Goal: Task Accomplishment & Management: Use online tool/utility

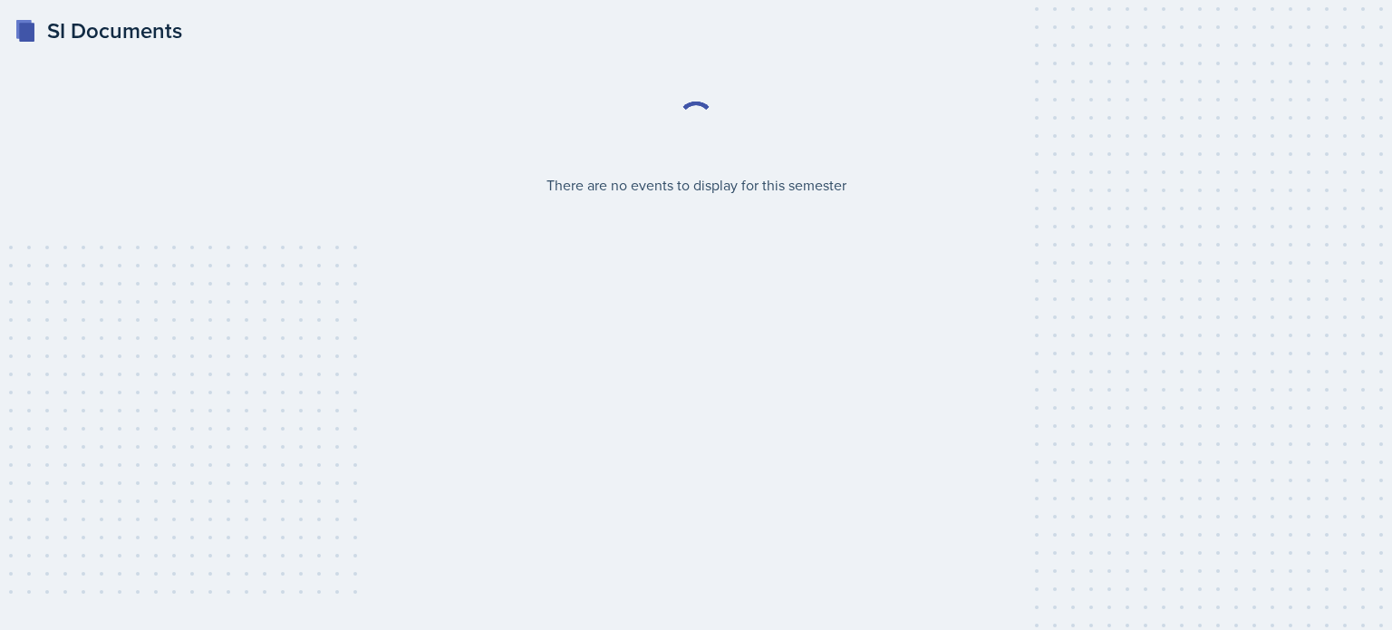
select select "2bed604d-1099-4043-b1bc-2365e8740244"
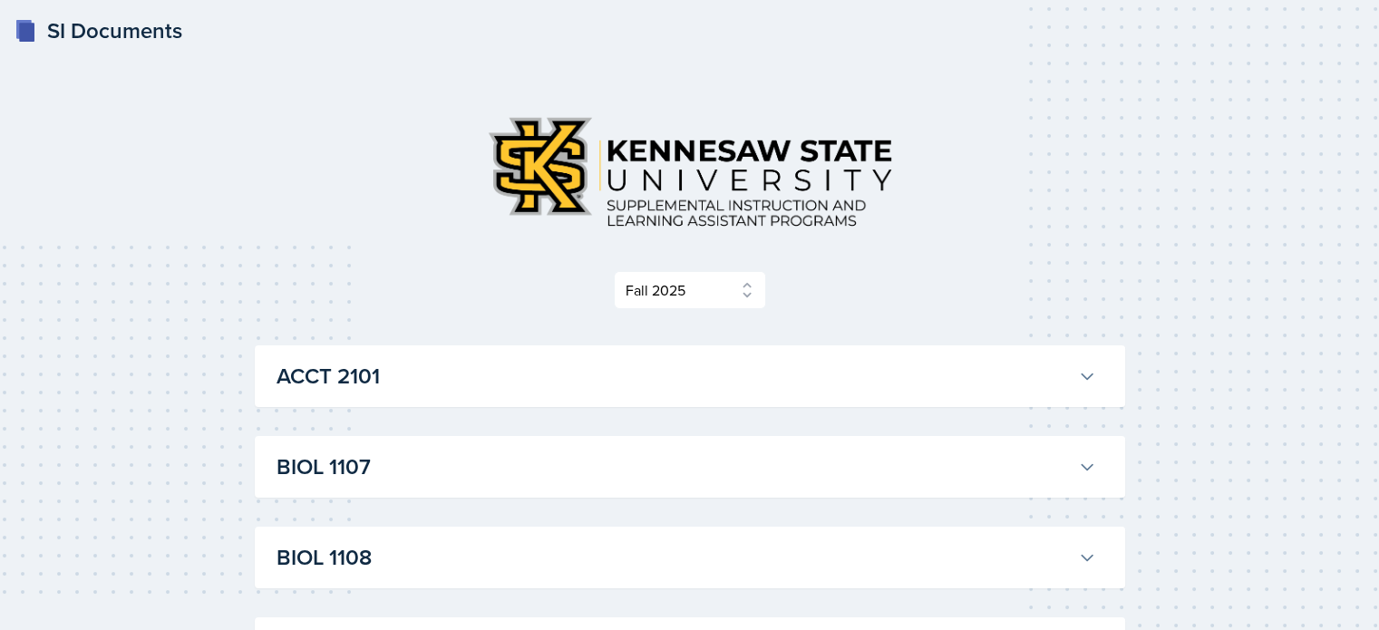
click at [1076, 467] on button "BIOL 1107" at bounding box center [686, 467] width 827 height 40
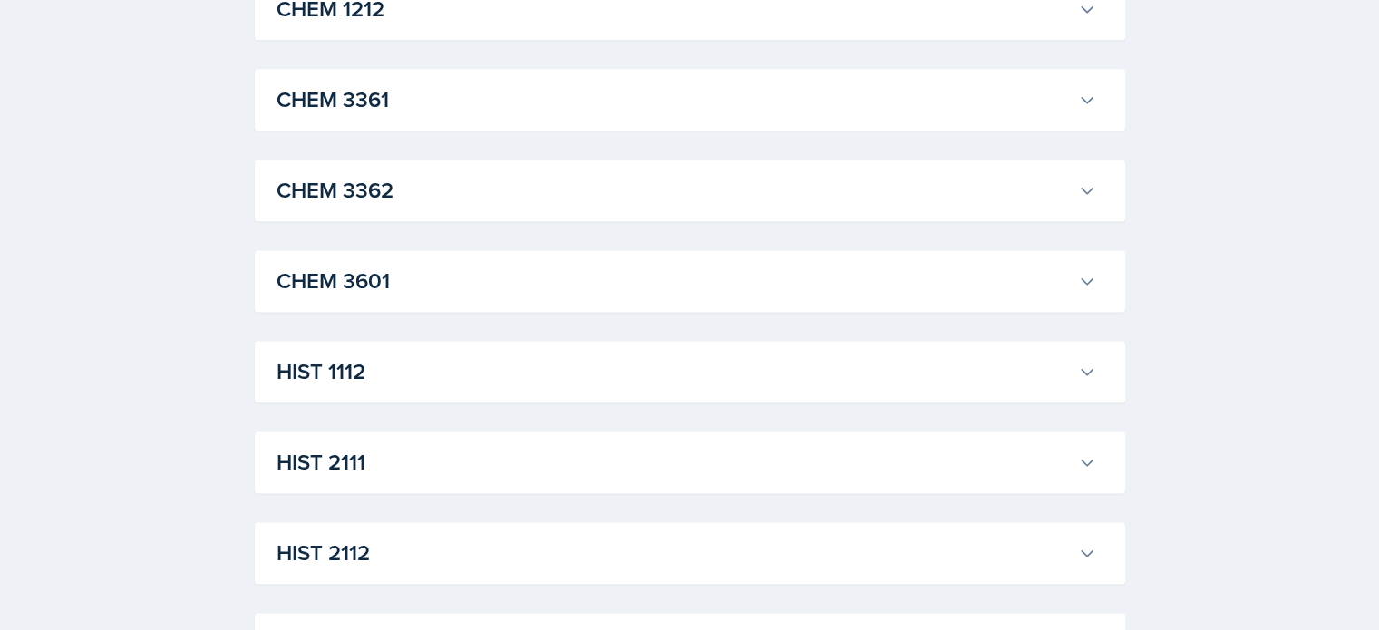
scroll to position [2552, 0]
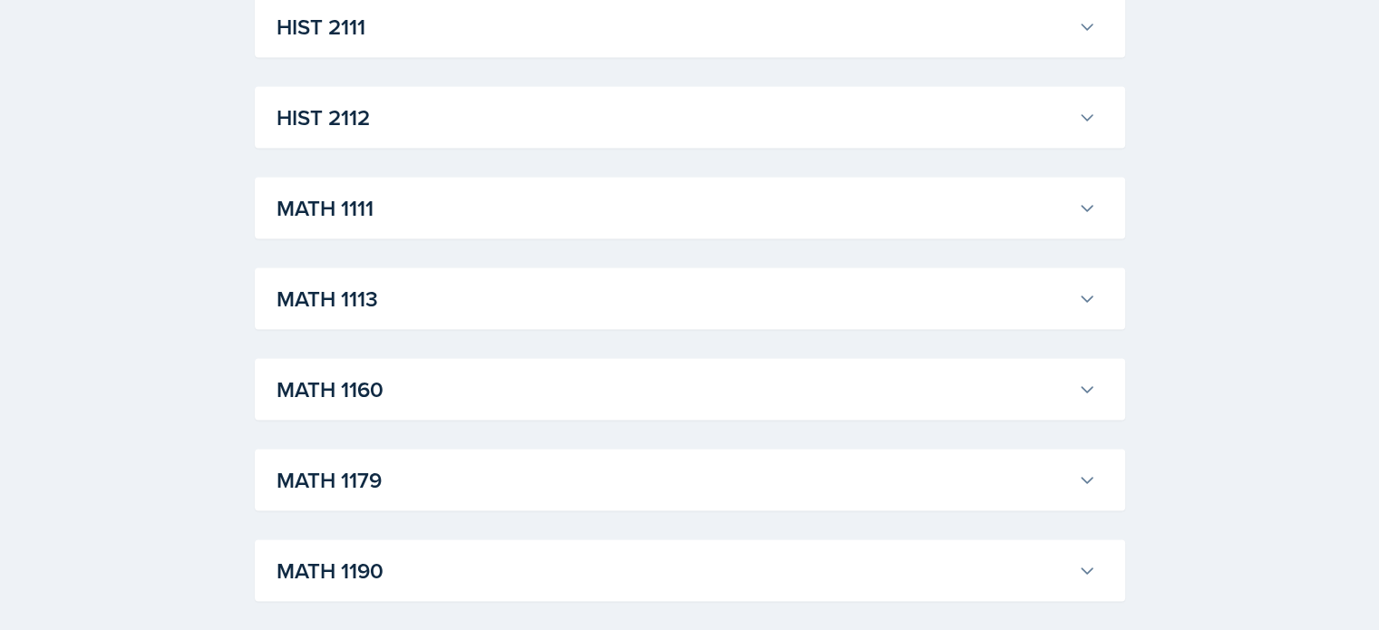
scroll to position [3548, 0]
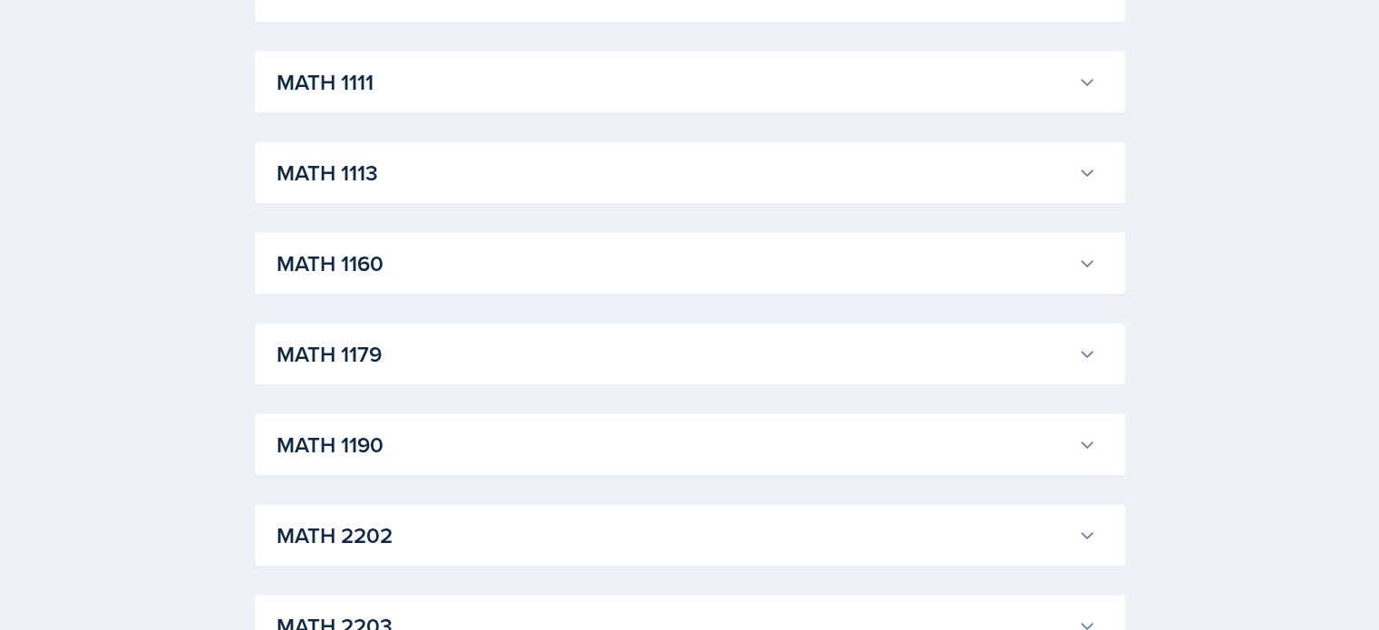
scroll to position [3694, 0]
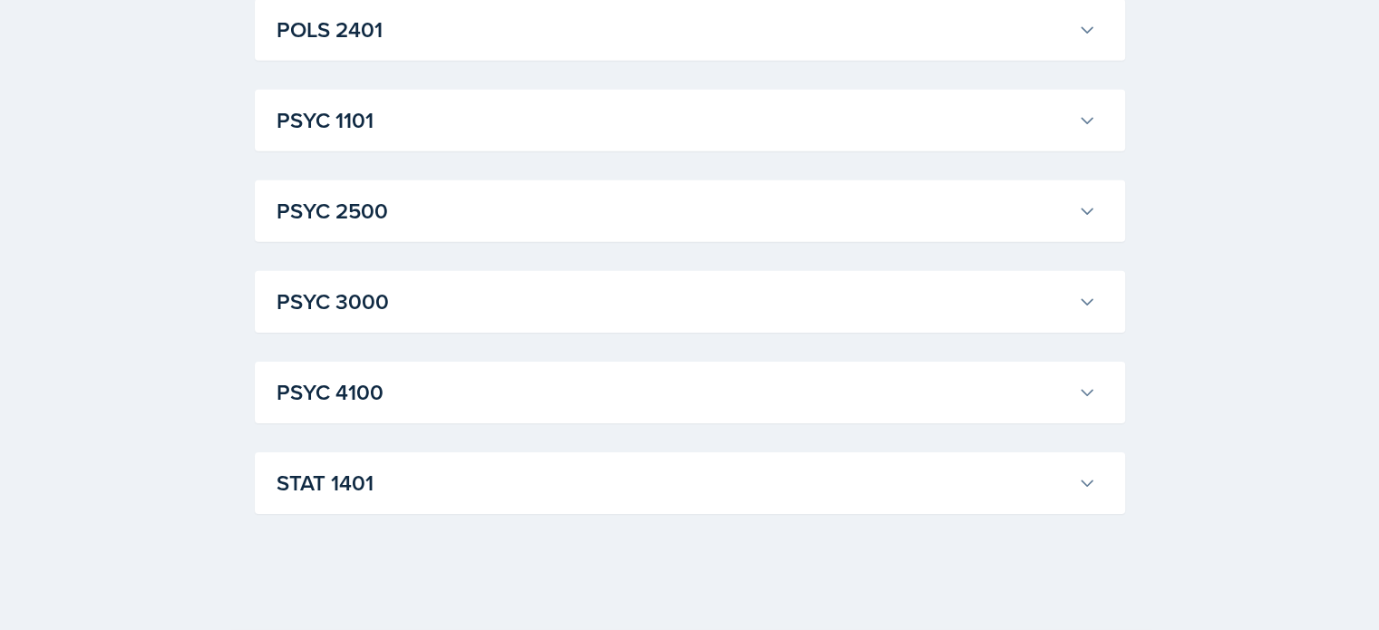
scroll to position [5786, 0]
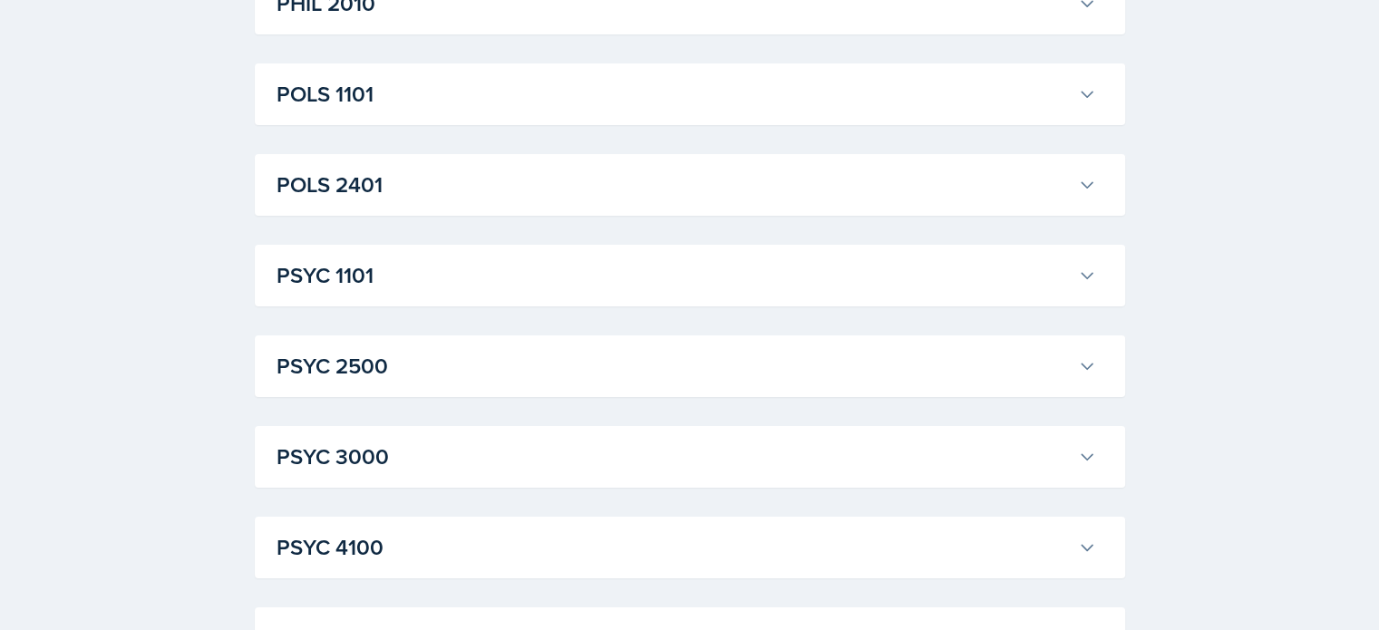
scroll to position [6068, 0]
